Goal: Transaction & Acquisition: Obtain resource

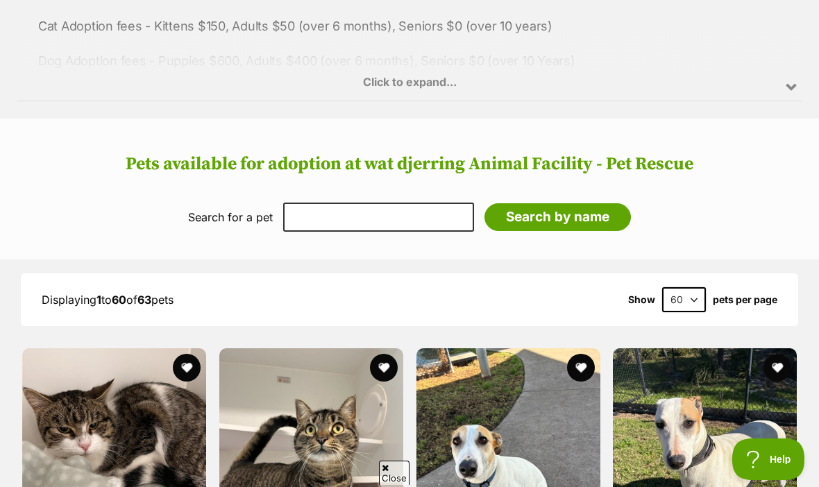
scroll to position [914, 0]
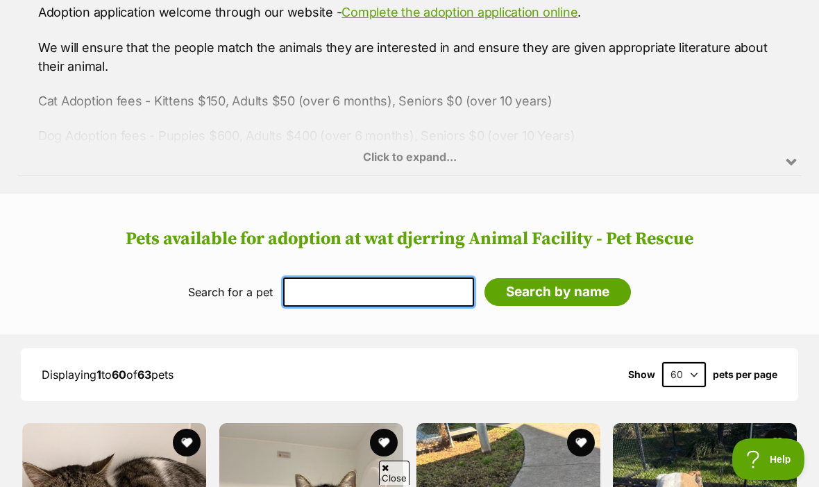
click at [358, 292] on input "text" at bounding box center [378, 291] width 191 height 29
click at [348, 229] on h2 "Pets available for adoption at wat djerring Animal Facility - Pet Rescue" at bounding box center [409, 239] width 791 height 21
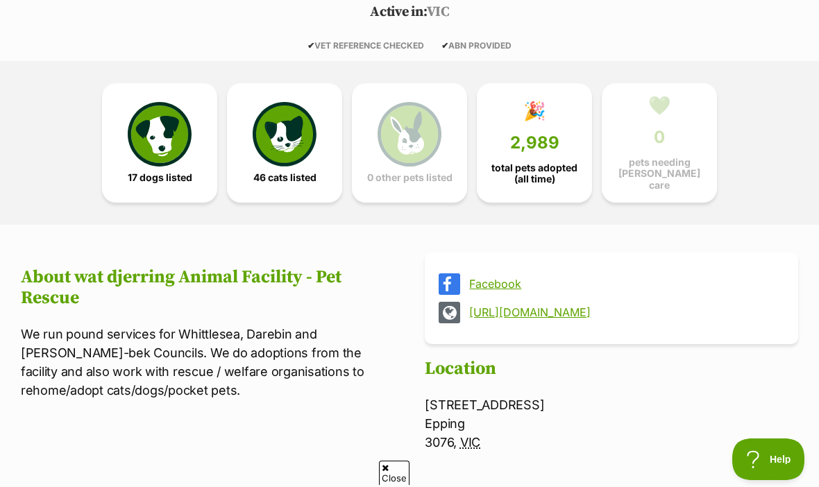
scroll to position [302, 0]
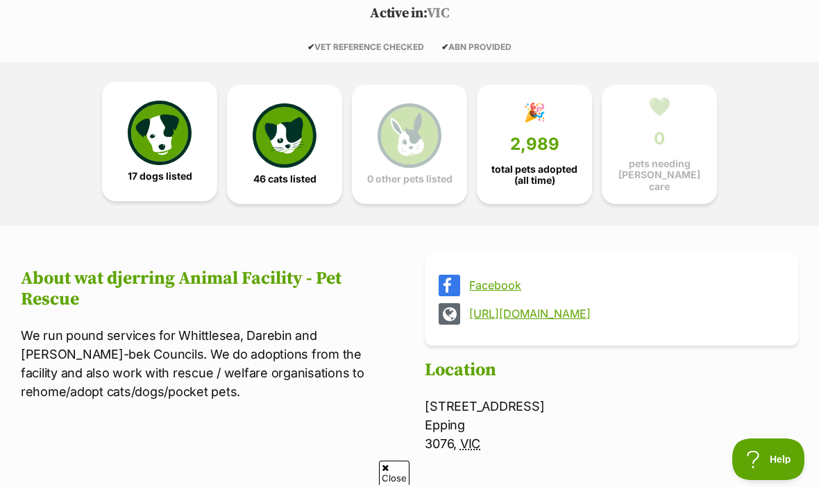
click at [166, 155] on img at bounding box center [160, 133] width 64 height 64
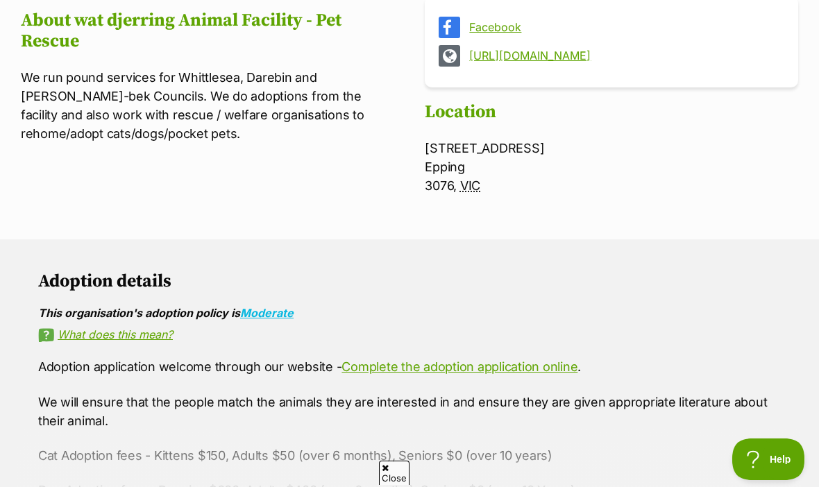
scroll to position [46, 0]
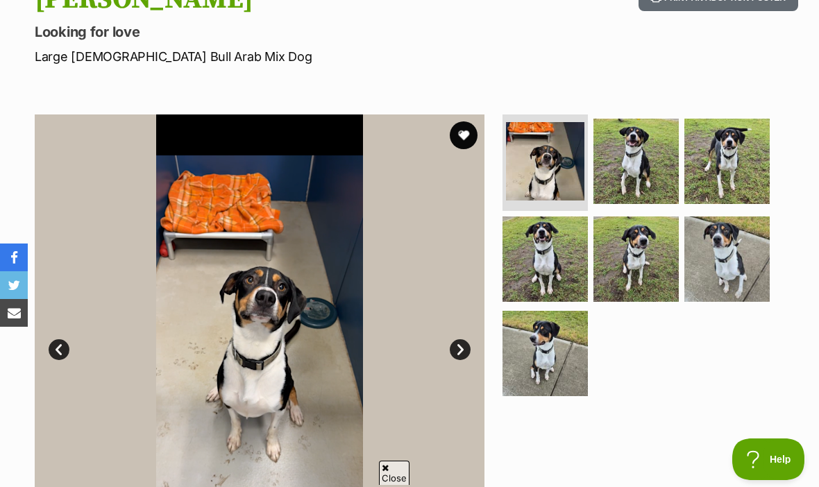
scroll to position [175, 0]
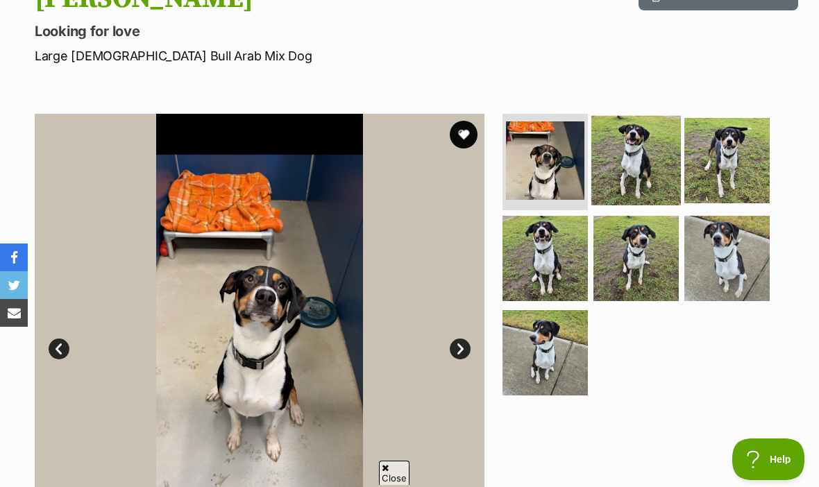
click at [631, 169] on img at bounding box center [635, 159] width 89 height 89
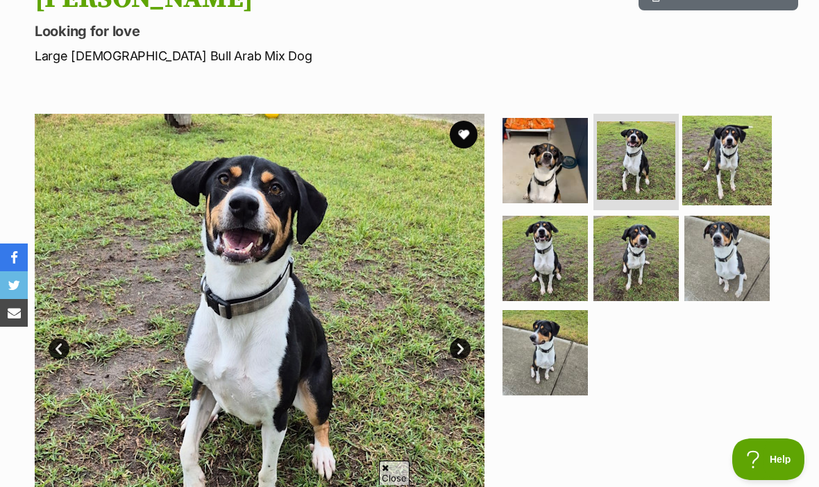
click at [719, 160] on img at bounding box center [726, 159] width 89 height 89
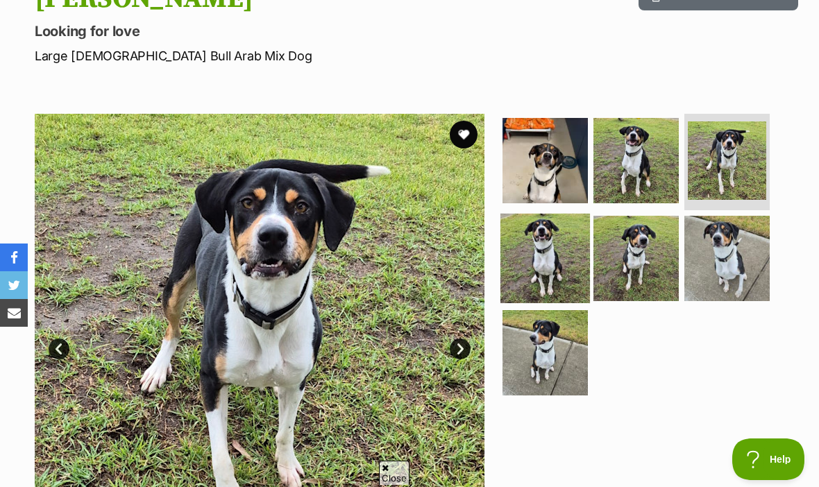
click at [549, 259] on img at bounding box center [544, 258] width 89 height 89
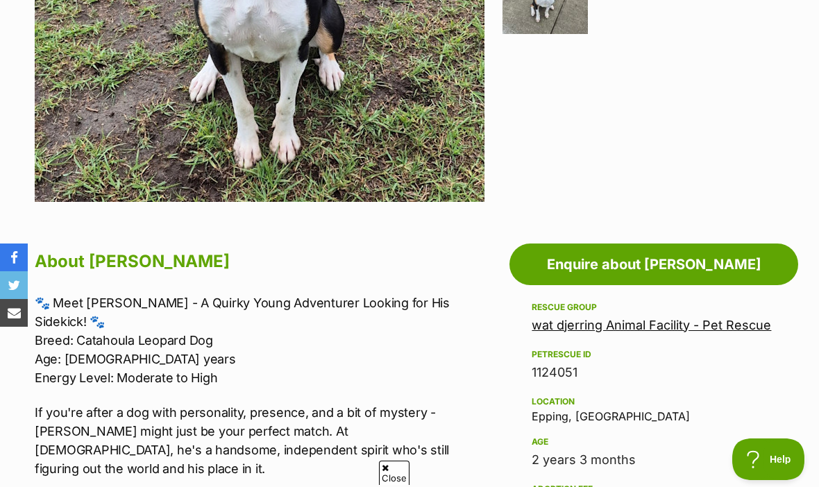
scroll to position [0, 0]
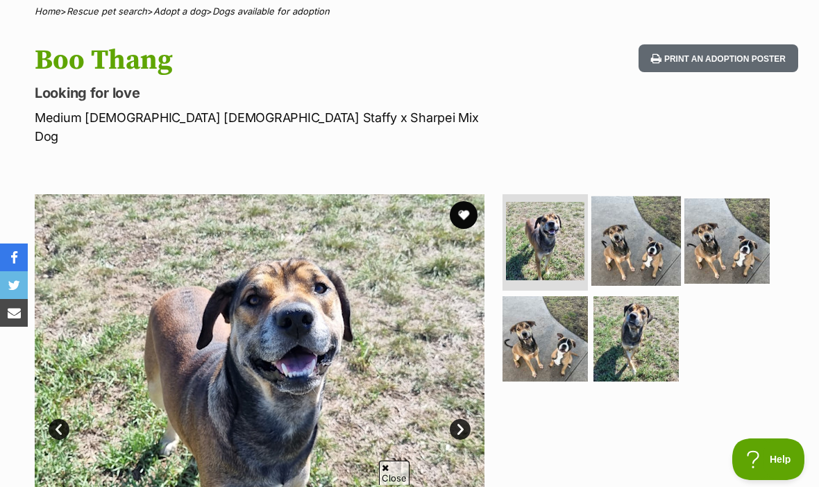
click at [649, 229] on img at bounding box center [635, 240] width 89 height 89
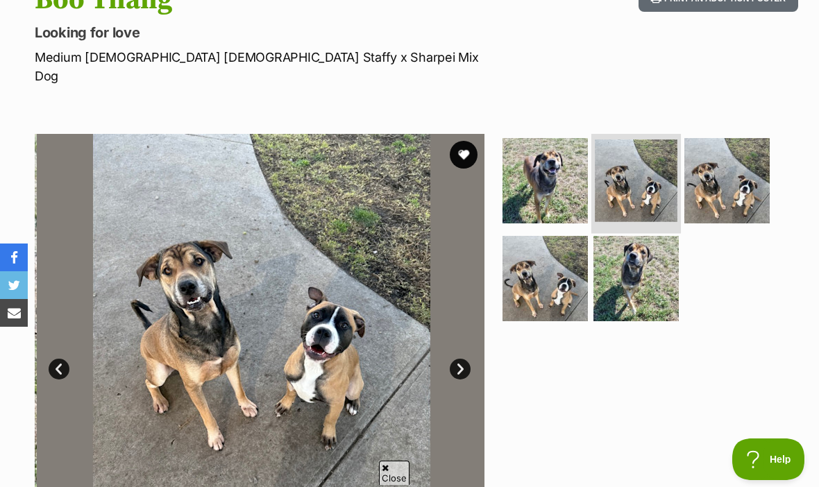
scroll to position [222, 0]
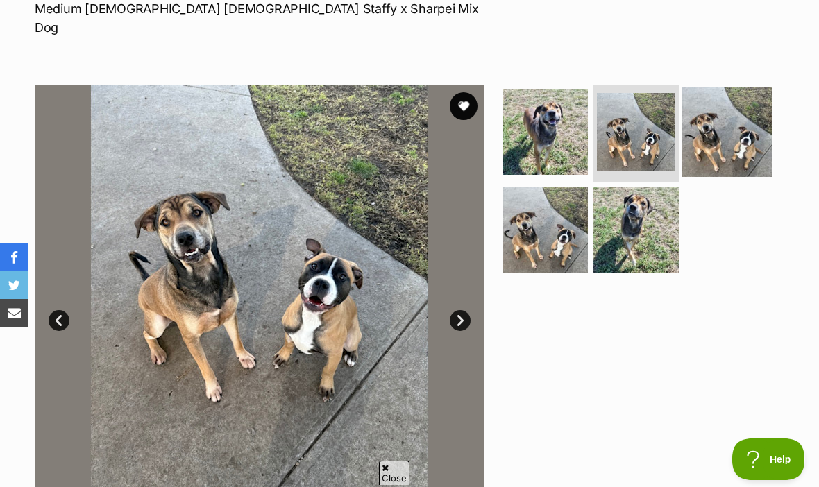
click at [746, 111] on img at bounding box center [726, 131] width 89 height 89
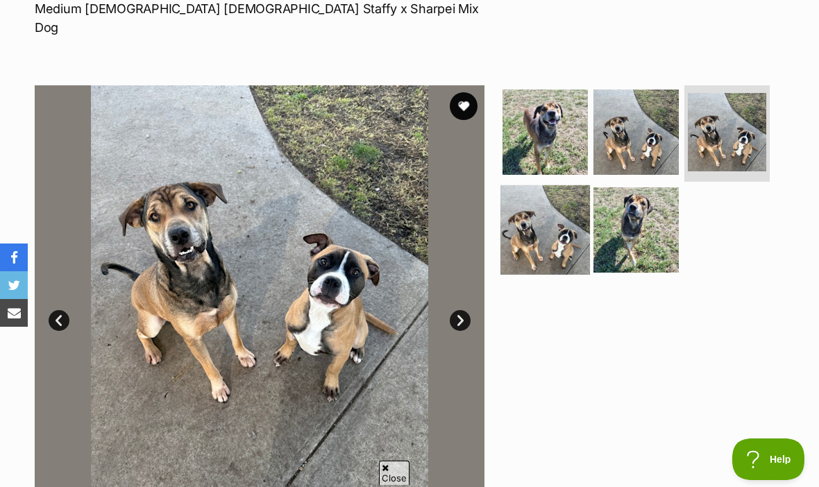
click at [551, 221] on img at bounding box center [544, 229] width 89 height 89
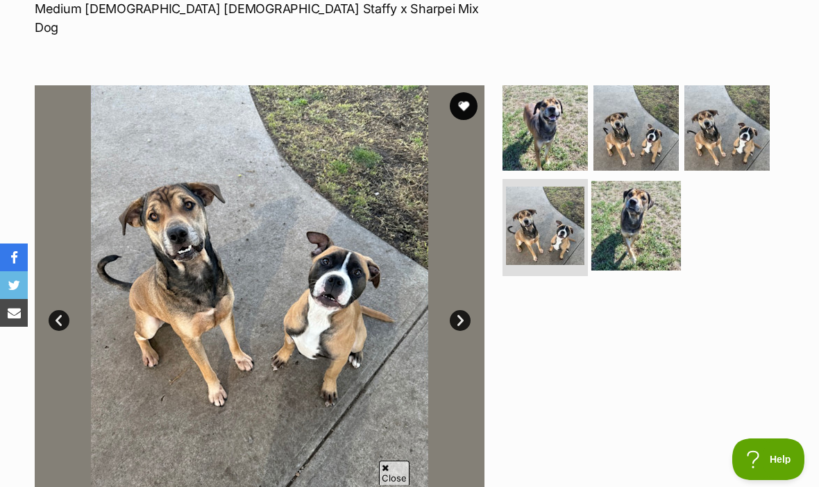
click at [640, 220] on img at bounding box center [635, 225] width 89 height 89
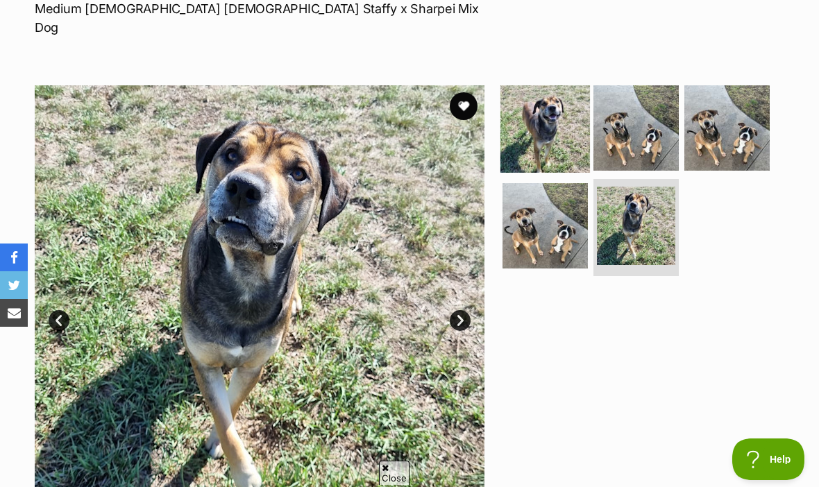
click at [550, 121] on img at bounding box center [544, 127] width 89 height 89
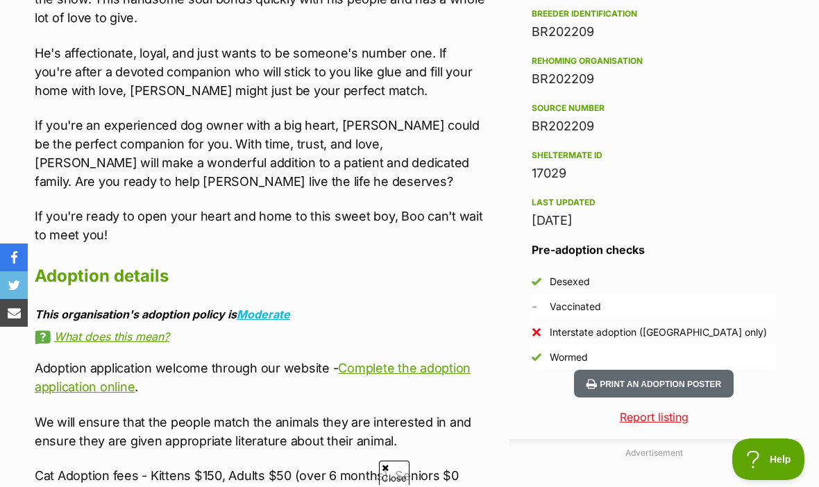
scroll to position [1210, 0]
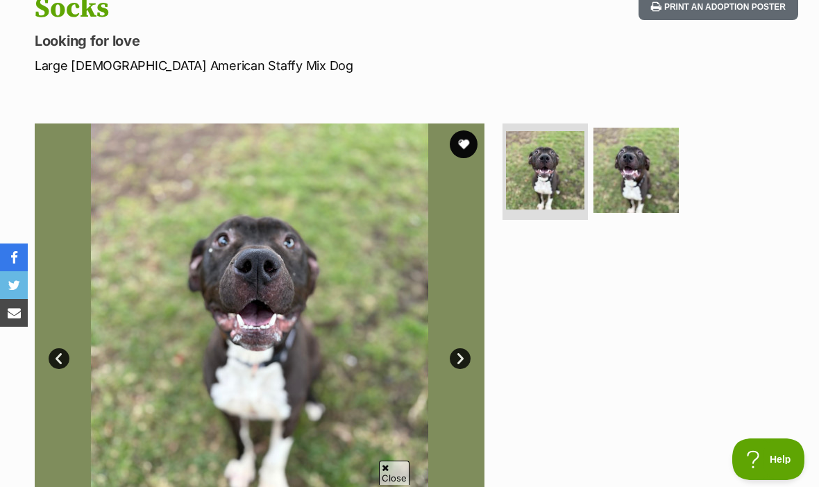
scroll to position [194, 0]
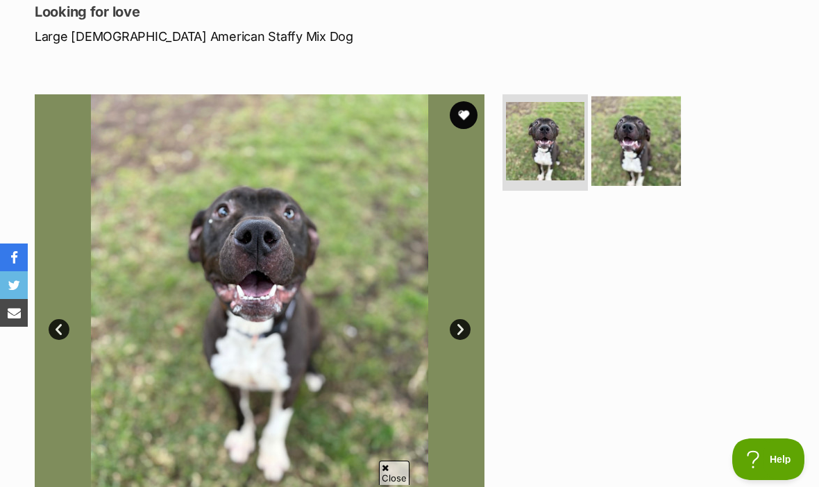
click at [638, 142] on img at bounding box center [635, 140] width 89 height 89
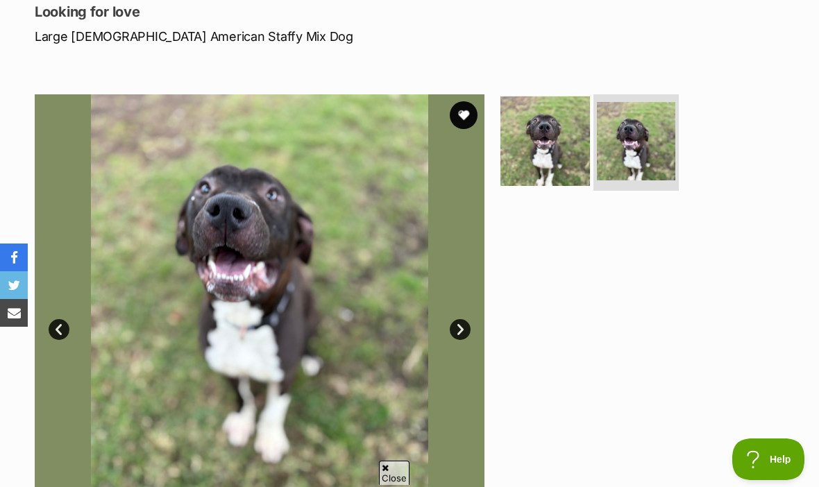
click at [545, 167] on img at bounding box center [544, 140] width 89 height 89
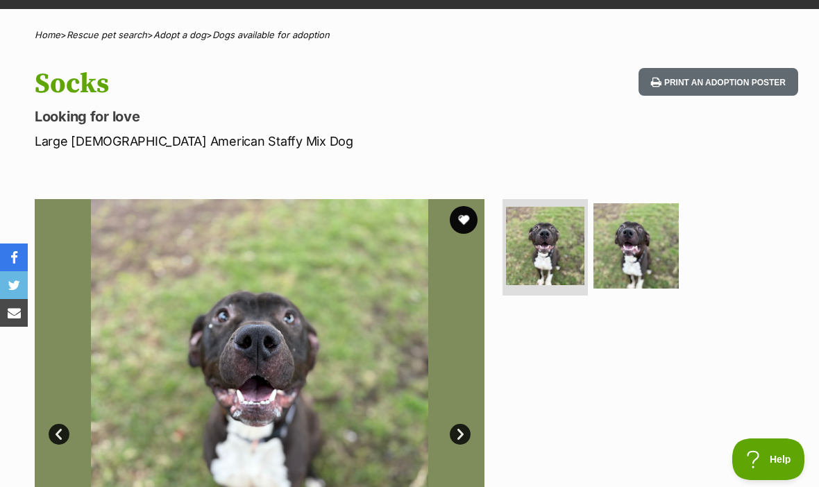
scroll to position [0, 0]
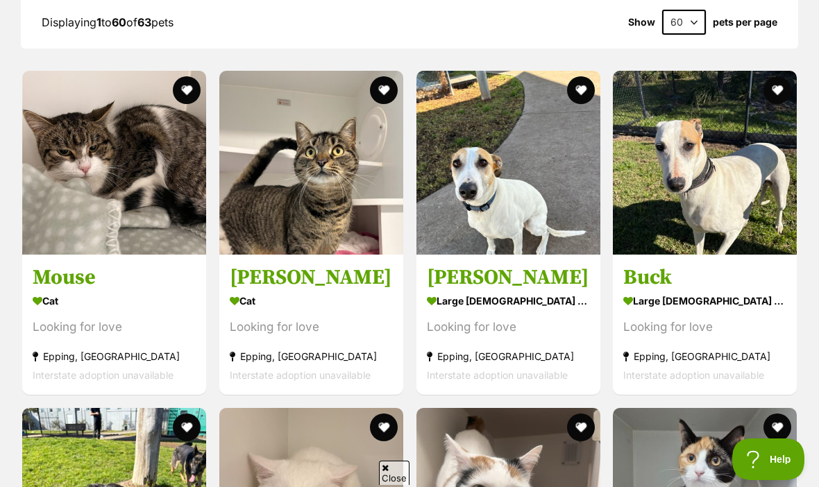
scroll to position [1270, 0]
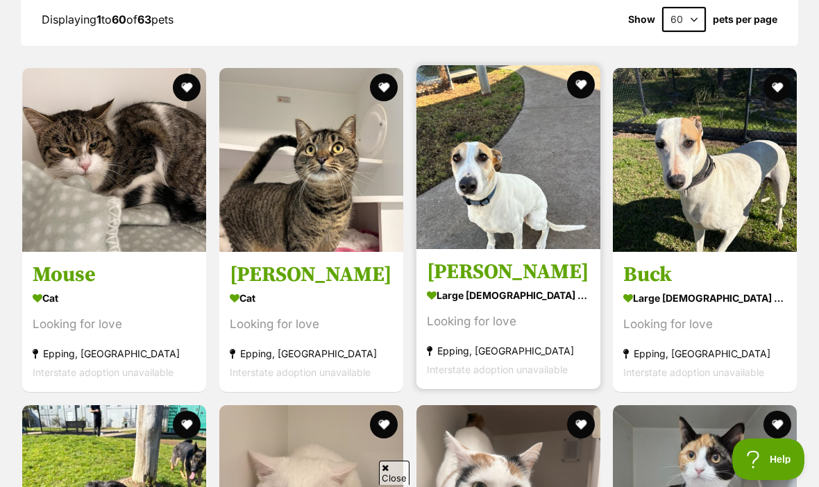
click at [468, 170] on img at bounding box center [508, 157] width 184 height 184
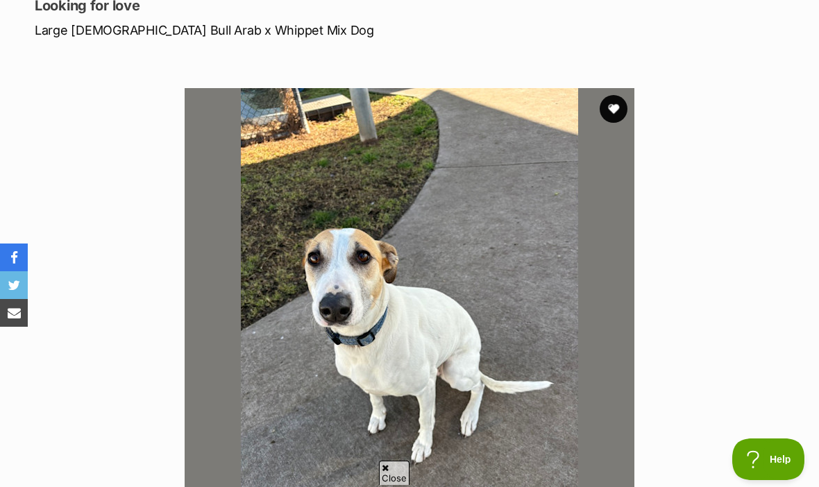
scroll to position [203, 0]
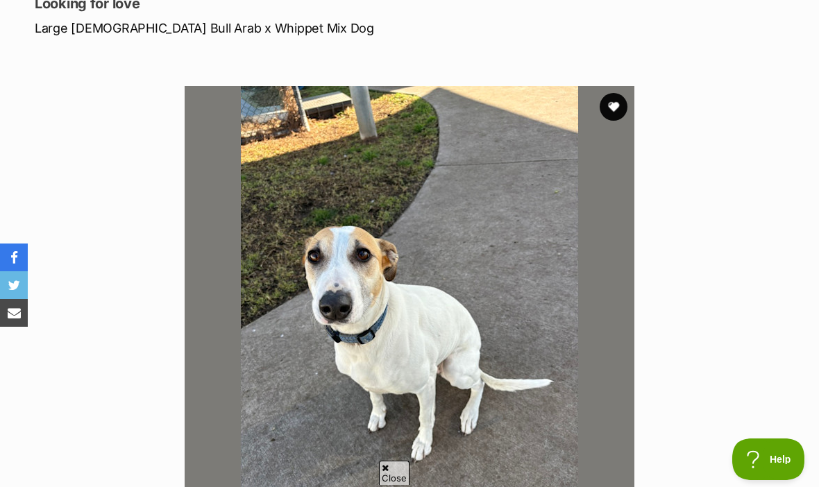
click at [418, 267] on img at bounding box center [410, 311] width 450 height 450
click at [371, 380] on img at bounding box center [410, 311] width 450 height 450
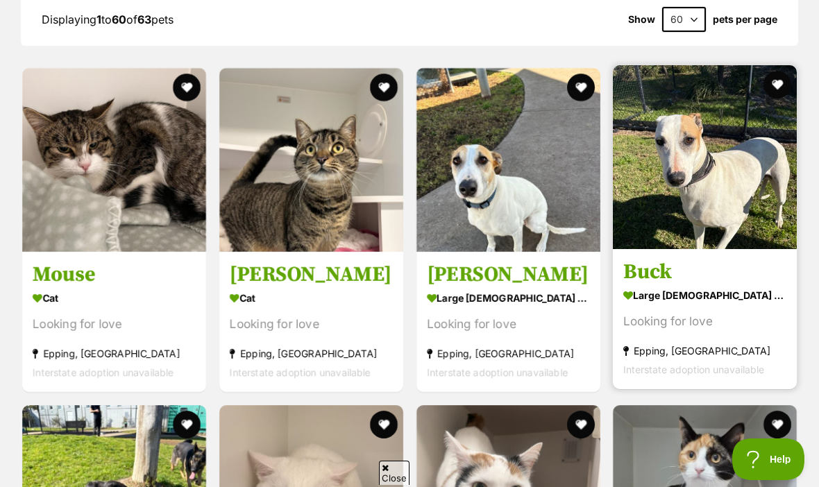
click at [692, 175] on img at bounding box center [705, 157] width 184 height 184
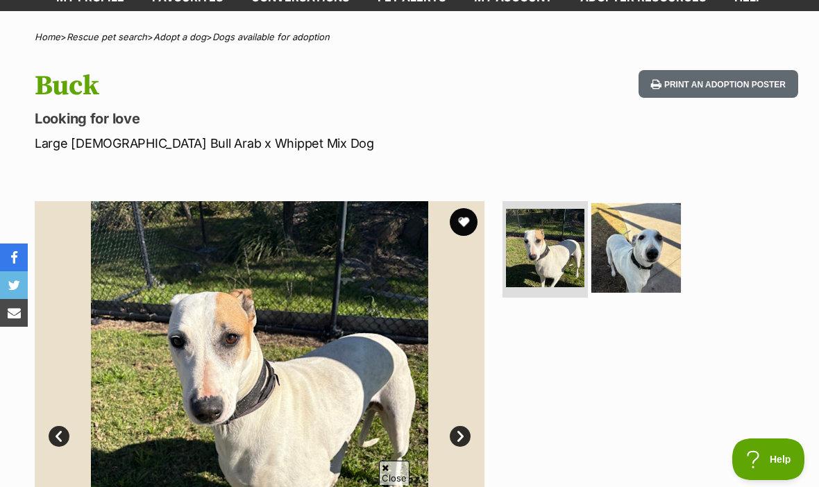
click at [648, 242] on img at bounding box center [635, 247] width 89 height 89
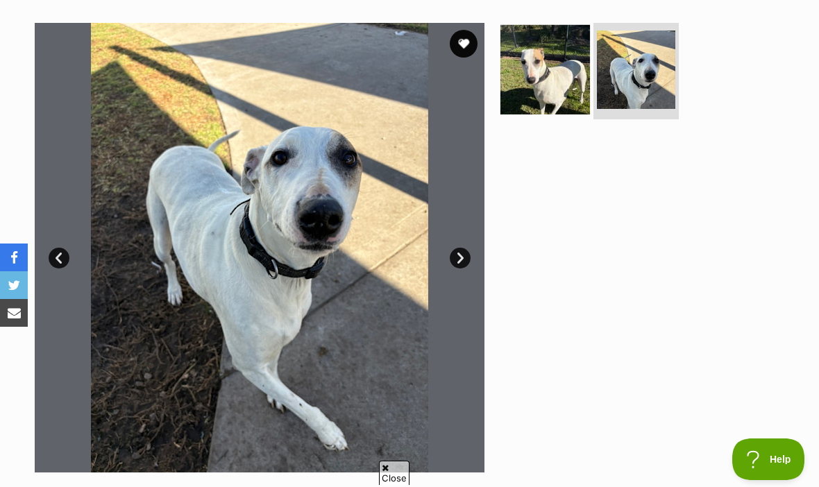
scroll to position [264, 0]
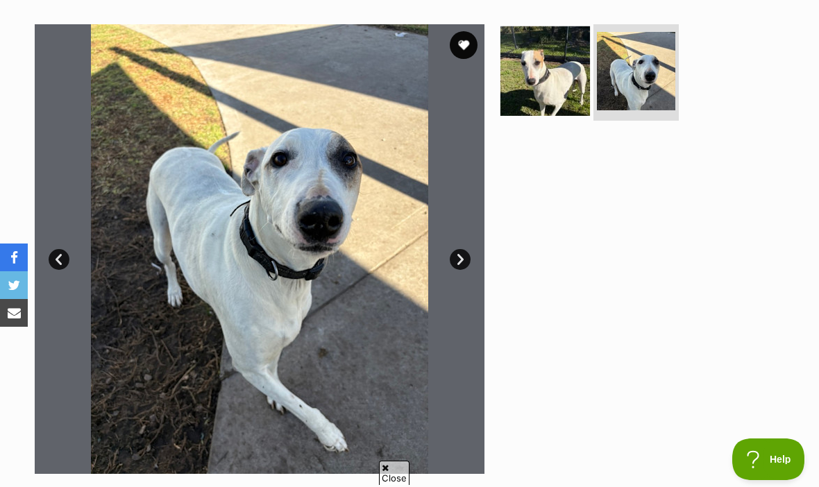
click at [529, 114] on link at bounding box center [544, 110] width 89 height 15
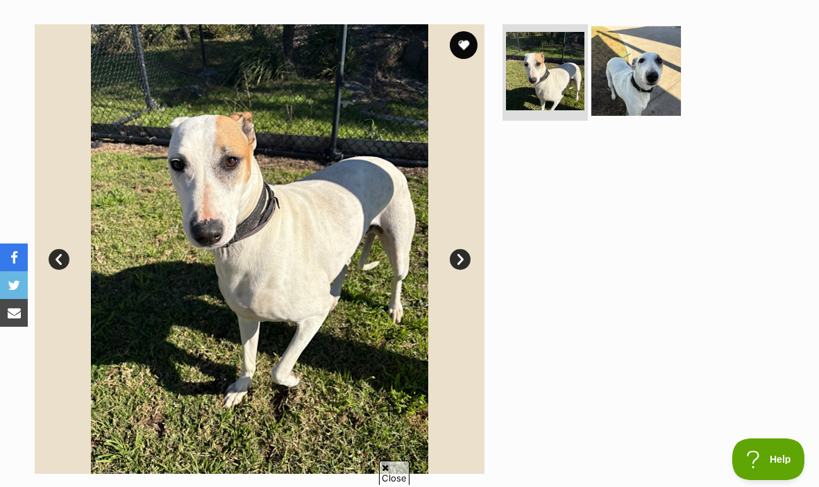
click at [633, 96] on img at bounding box center [635, 70] width 89 height 89
